Goal: Task Accomplishment & Management: Manage account settings

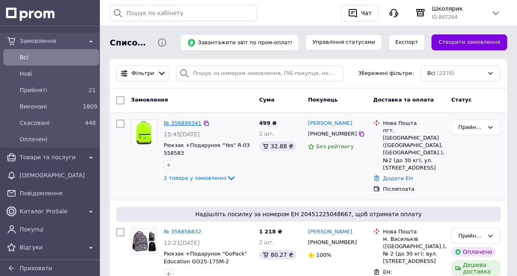
click at [185, 124] on link "№ 356899341" at bounding box center [183, 123] width 38 height 6
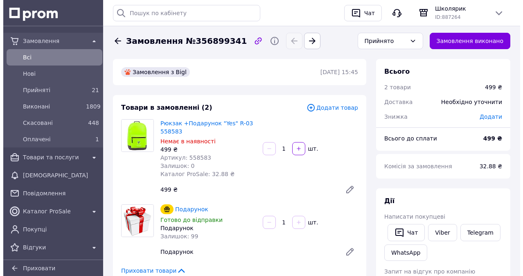
scroll to position [82, 0]
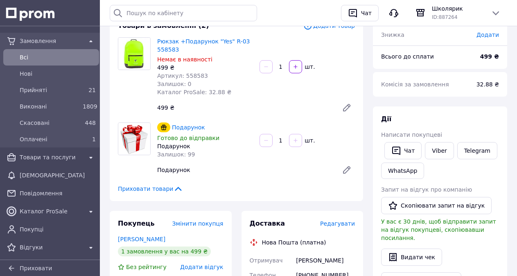
click at [340, 225] on span "Редагувати" at bounding box center [337, 223] width 35 height 7
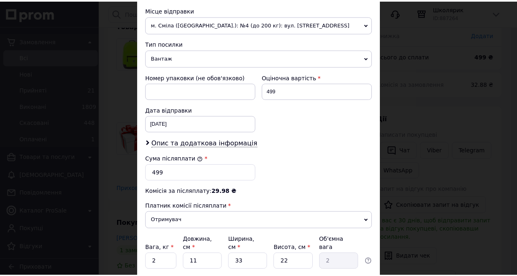
scroll to position [328, 0]
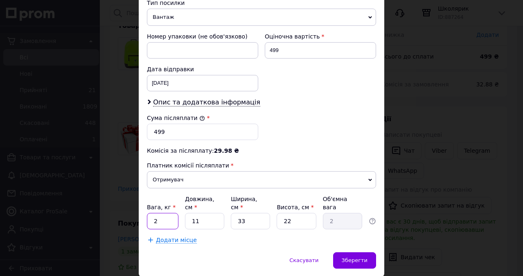
click at [156, 214] on input "2" at bounding box center [163, 221] width 32 height 16
type input "1"
click at [205, 217] on input "11" at bounding box center [204, 221] width 39 height 16
type input "1"
type input "0.18"
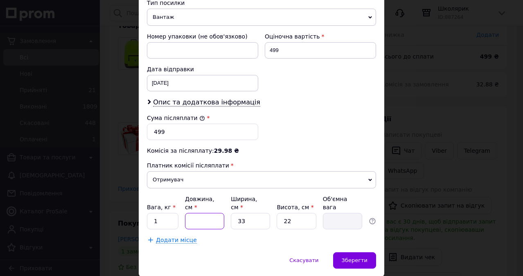
type input "3"
type input "0.54"
type input "31"
type input "5.63"
type input "31"
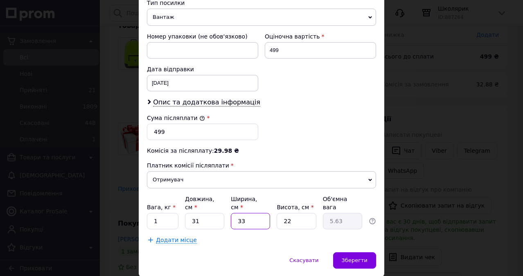
click at [251, 213] on input "33" at bounding box center [250, 221] width 39 height 16
type input "3"
type input "0.51"
type input "2"
type input "0.34"
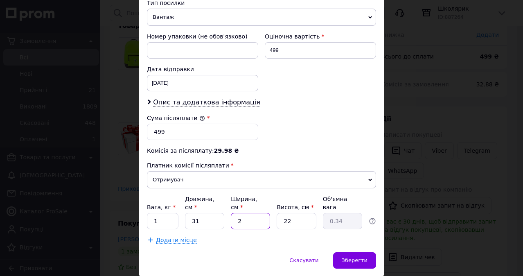
type input "27"
type input "4.6"
type input "27"
click at [292, 214] on input "22" at bounding box center [296, 221] width 39 height 16
type input "2"
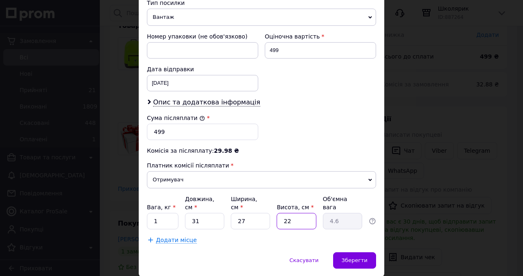
type input "0.42"
type input "9"
type input "1.88"
type input "9"
click at [350, 257] on span "Зберегти" at bounding box center [355, 260] width 26 height 6
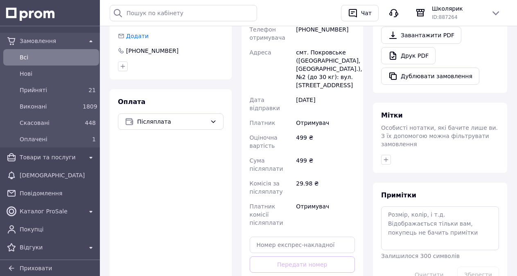
scroll to position [409, 0]
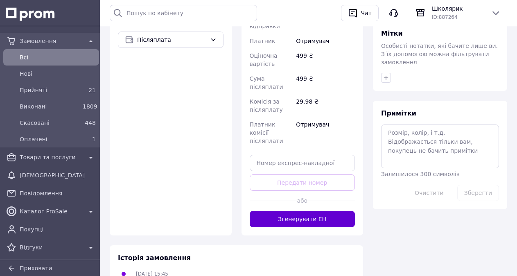
click at [304, 211] on button "Згенерувати ЕН" at bounding box center [303, 219] width 106 height 16
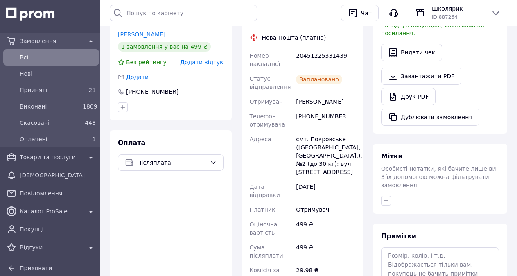
scroll to position [246, 0]
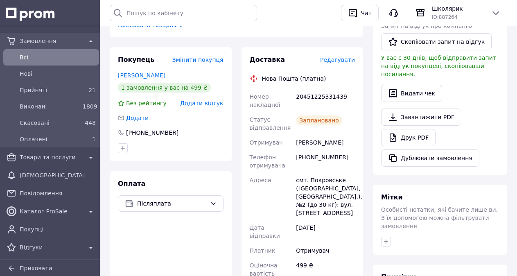
click at [42, 41] on span "Замовлення" at bounding box center [51, 41] width 63 height 8
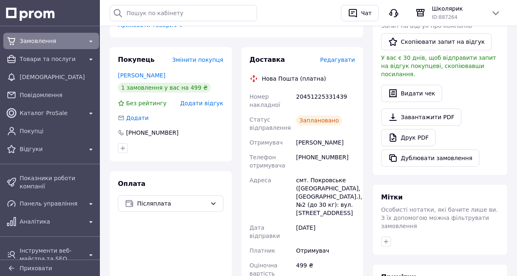
click at [38, 36] on div "Замовлення" at bounding box center [51, 40] width 66 height 11
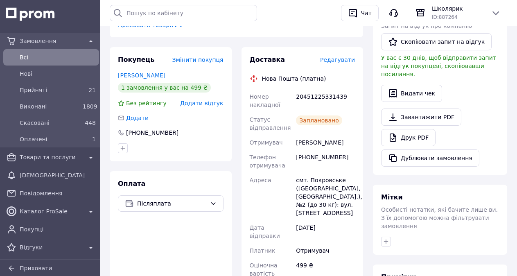
click at [25, 57] on span "Всi" at bounding box center [58, 57] width 76 height 8
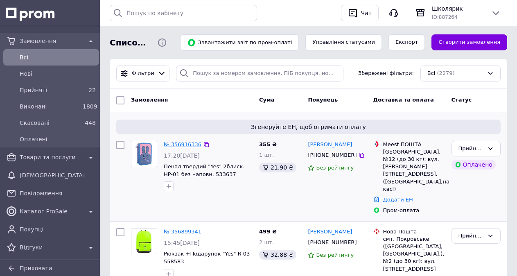
click at [176, 145] on link "№ 356916336" at bounding box center [183, 144] width 38 height 6
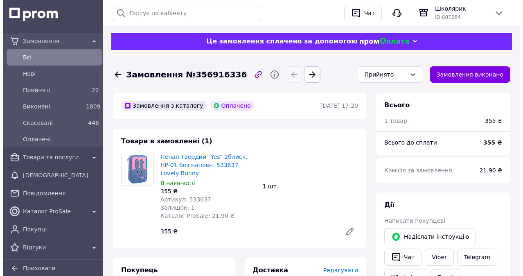
scroll to position [164, 0]
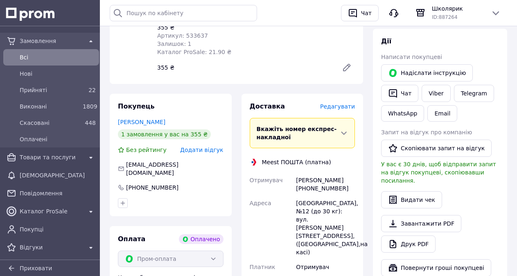
click at [349, 103] on span "Редагувати" at bounding box center [337, 106] width 35 height 7
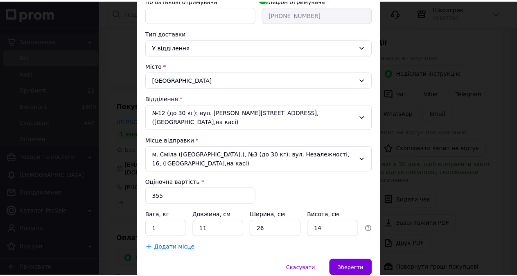
scroll to position [192, 0]
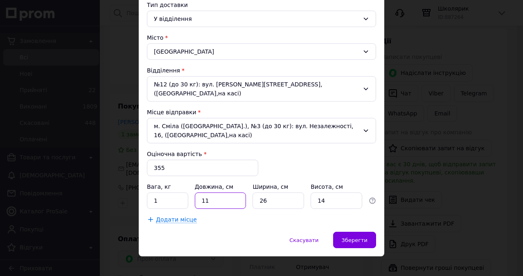
click at [213, 192] on input "11" at bounding box center [221, 200] width 52 height 16
type input "1"
type input "22"
click at [278, 192] on input "26" at bounding box center [279, 200] width 52 height 16
type input "2"
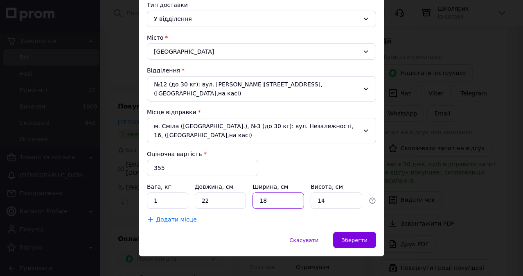
type input "18"
click at [328, 192] on input "14" at bounding box center [337, 200] width 52 height 16
type input "1"
type input "6"
click at [163, 193] on input "1" at bounding box center [167, 200] width 41 height 16
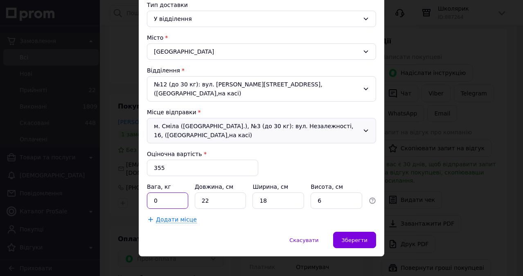
type input "0.5"
click at [351, 237] on span "Зберегти" at bounding box center [355, 240] width 26 height 6
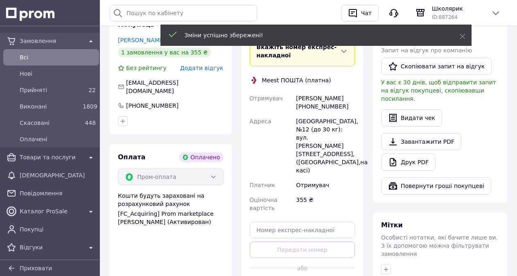
scroll to position [328, 0]
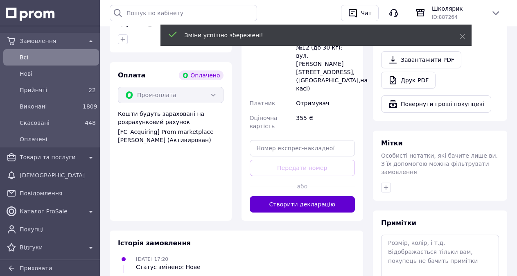
click at [302, 196] on button "Створити декларацію" at bounding box center [303, 204] width 106 height 16
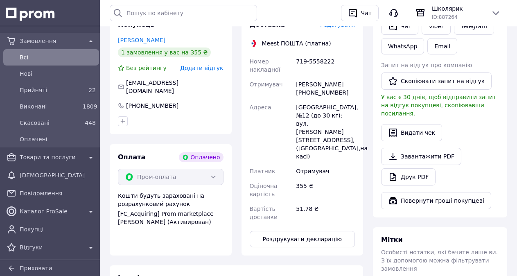
scroll to position [205, 0]
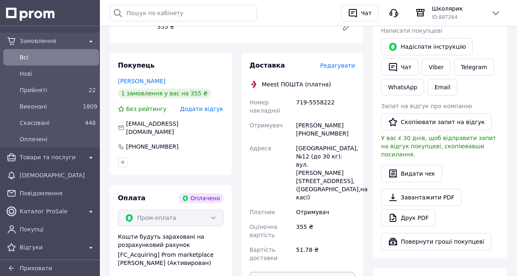
click at [298, 272] on button "Роздрукувати декларацію" at bounding box center [303, 280] width 106 height 16
click at [296, 272] on button "Роздрукувати декларацію" at bounding box center [303, 280] width 106 height 16
click at [298, 272] on button "Роздрукувати декларацію" at bounding box center [303, 280] width 106 height 16
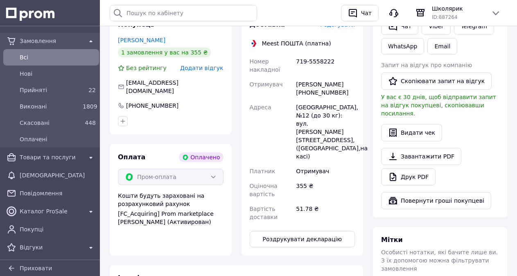
scroll to position [164, 0]
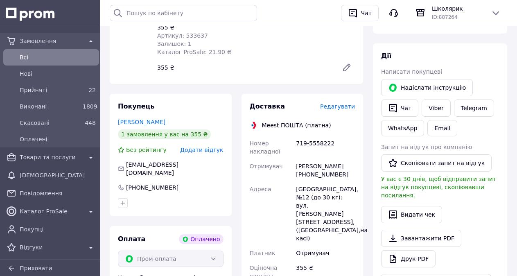
click at [32, 36] on div "Замовлення" at bounding box center [51, 40] width 66 height 11
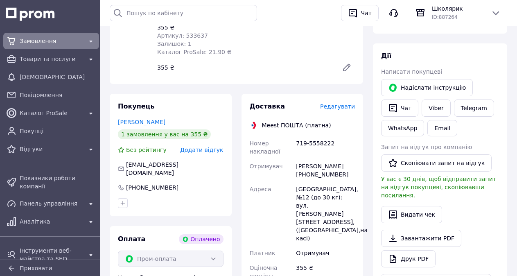
click at [32, 36] on div "Замовлення" at bounding box center [51, 40] width 66 height 11
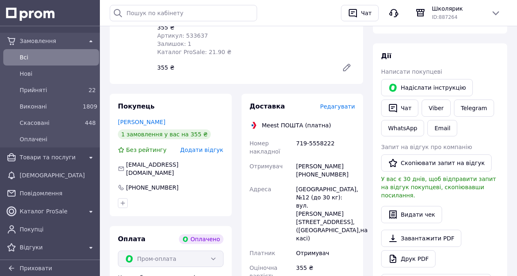
click at [21, 53] on div "Всi" at bounding box center [57, 57] width 79 height 11
